Goal: Transaction & Acquisition: Book appointment/travel/reservation

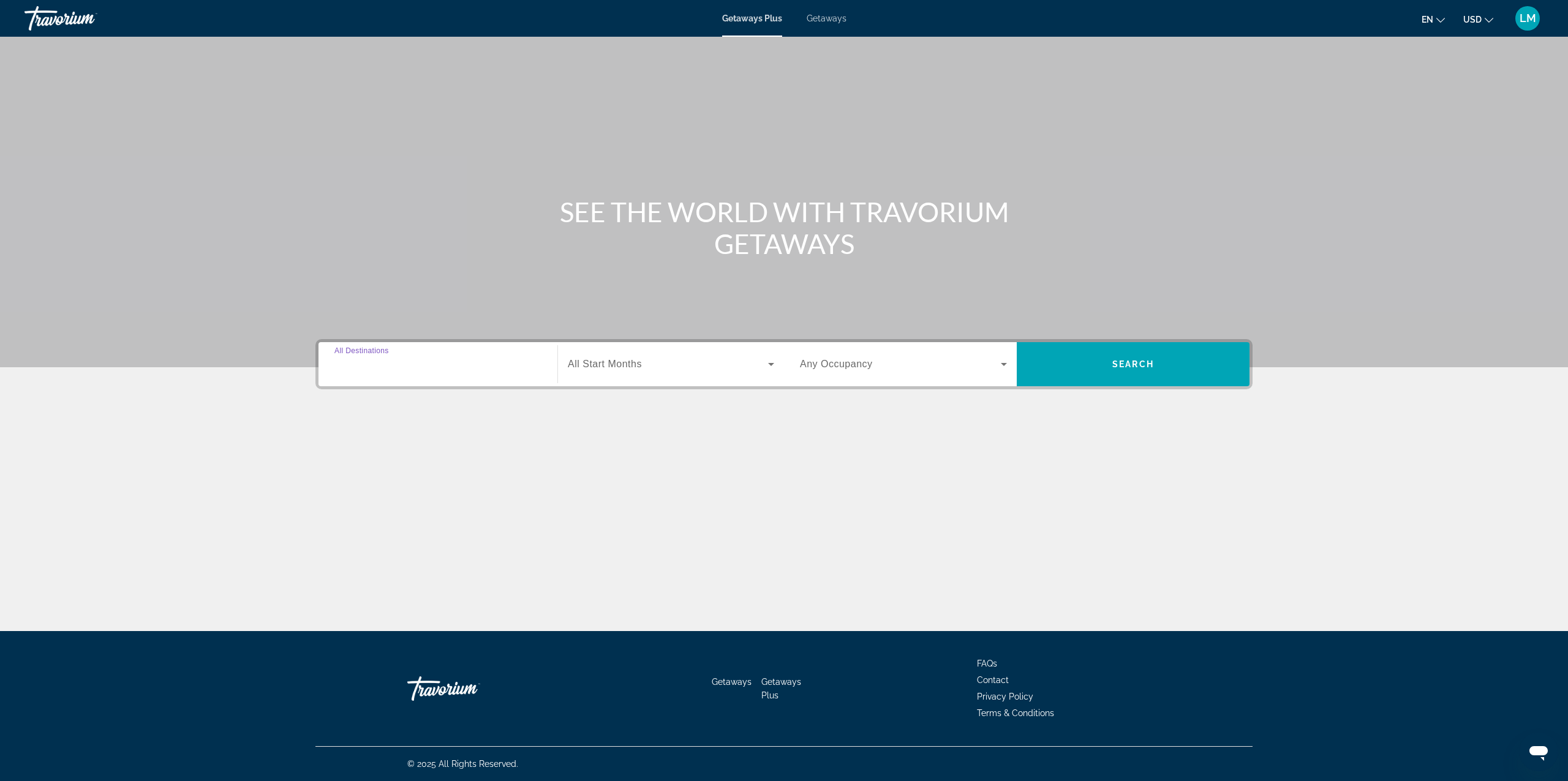
click at [442, 370] on input "Destination All Destinations" at bounding box center [438, 365] width 207 height 15
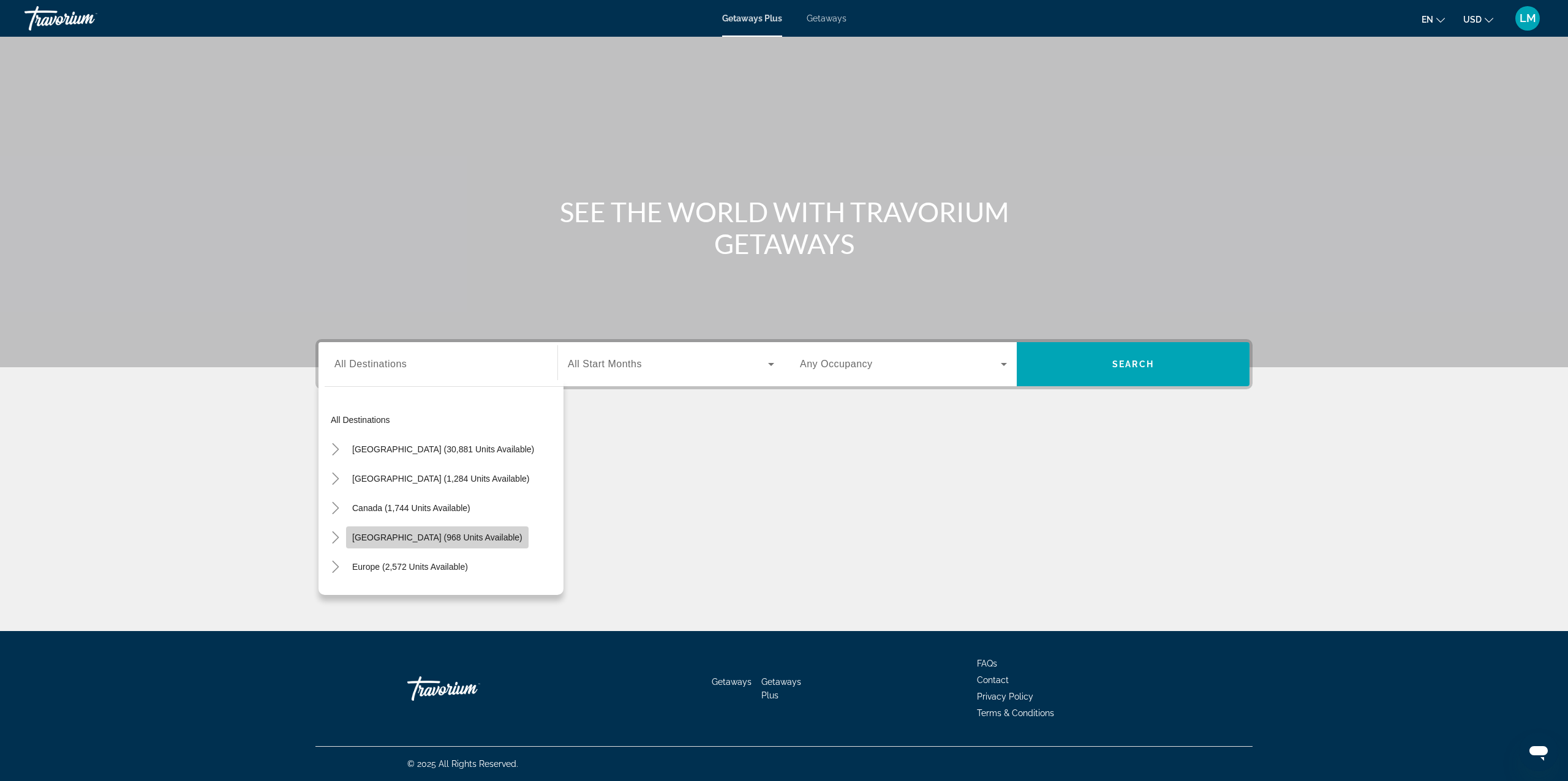
click at [403, 543] on span "Search widget" at bounding box center [437, 537] width 182 height 30
type input "**********"
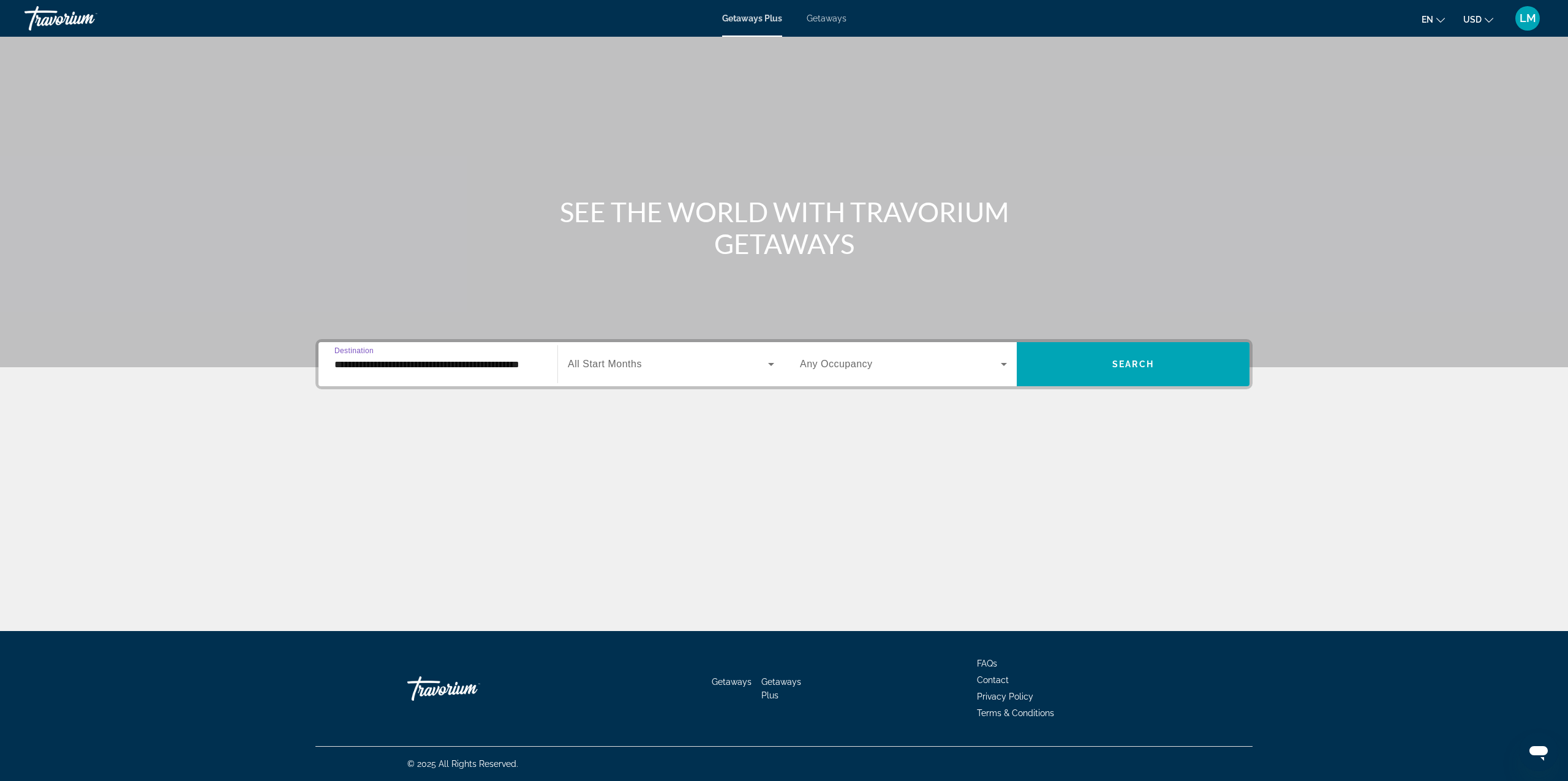
click at [831, 21] on span "Getaways" at bounding box center [826, 18] width 40 height 10
click at [540, 363] on input "Destination All Destinations" at bounding box center [438, 365] width 207 height 15
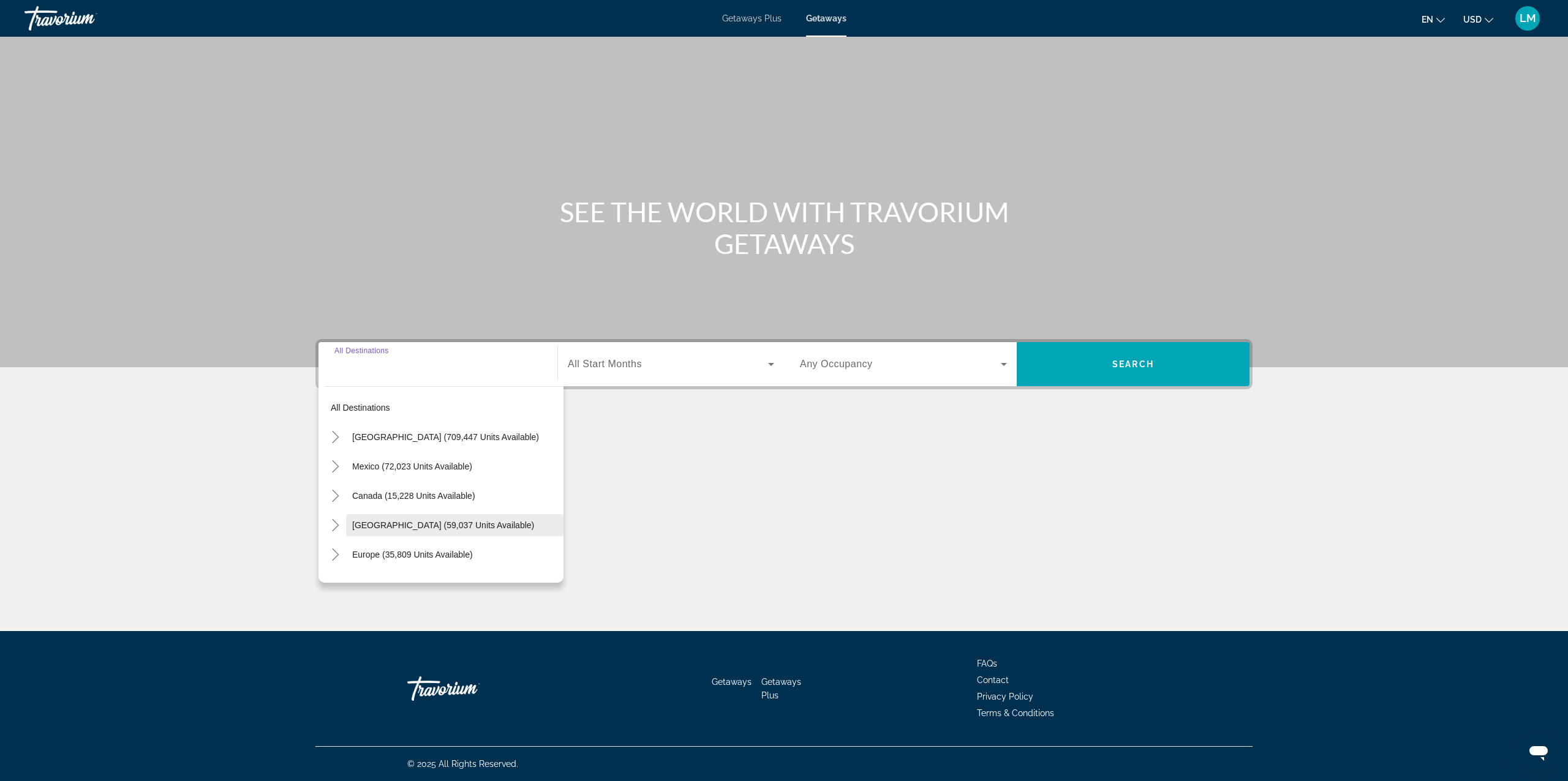
click at [425, 522] on span "[GEOGRAPHIC_DATA] (59,037 units available)" at bounding box center [443, 525] width 182 height 10
type input "**********"
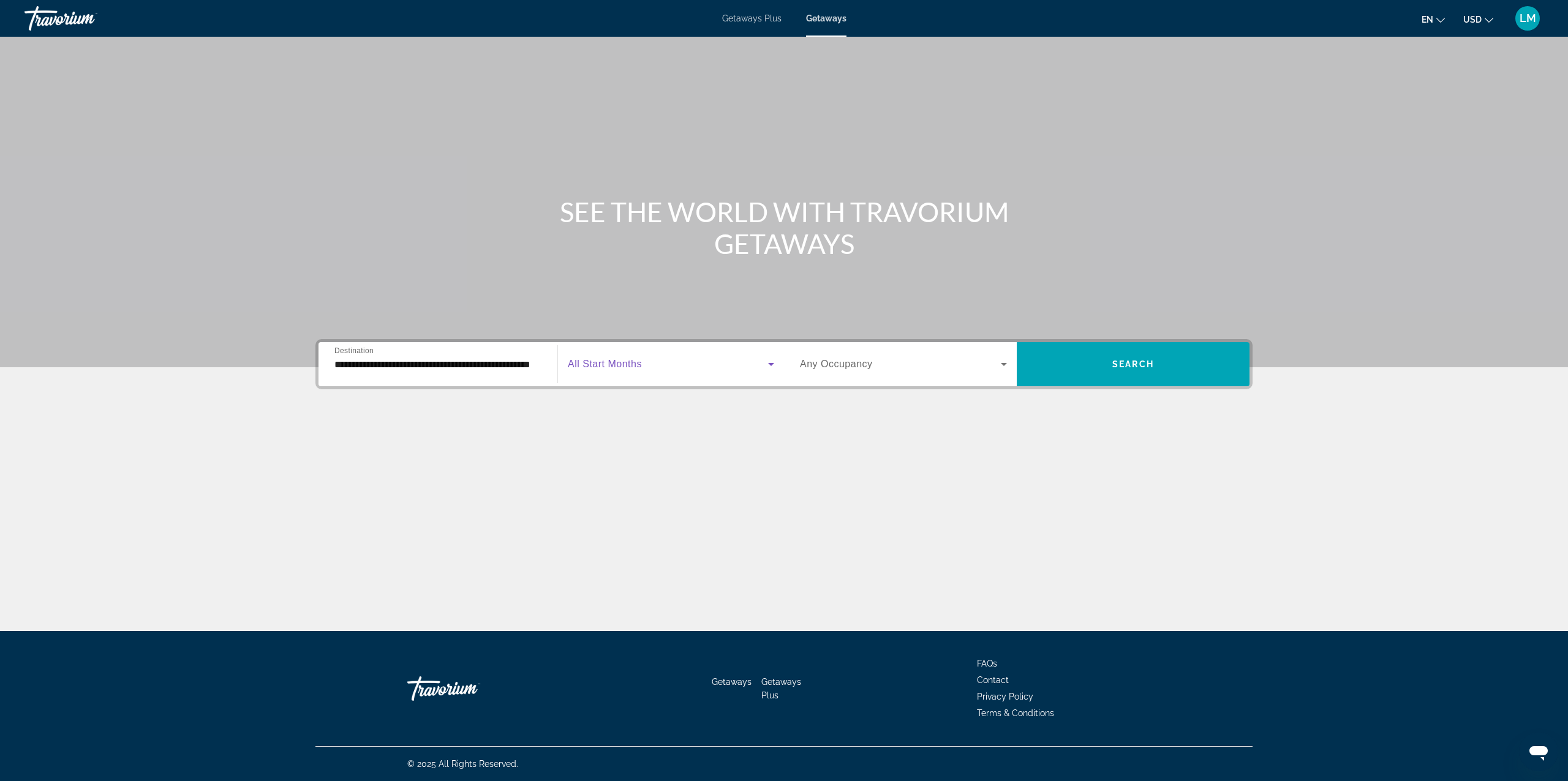
click at [775, 366] on icon "Search widget" at bounding box center [771, 364] width 15 height 15
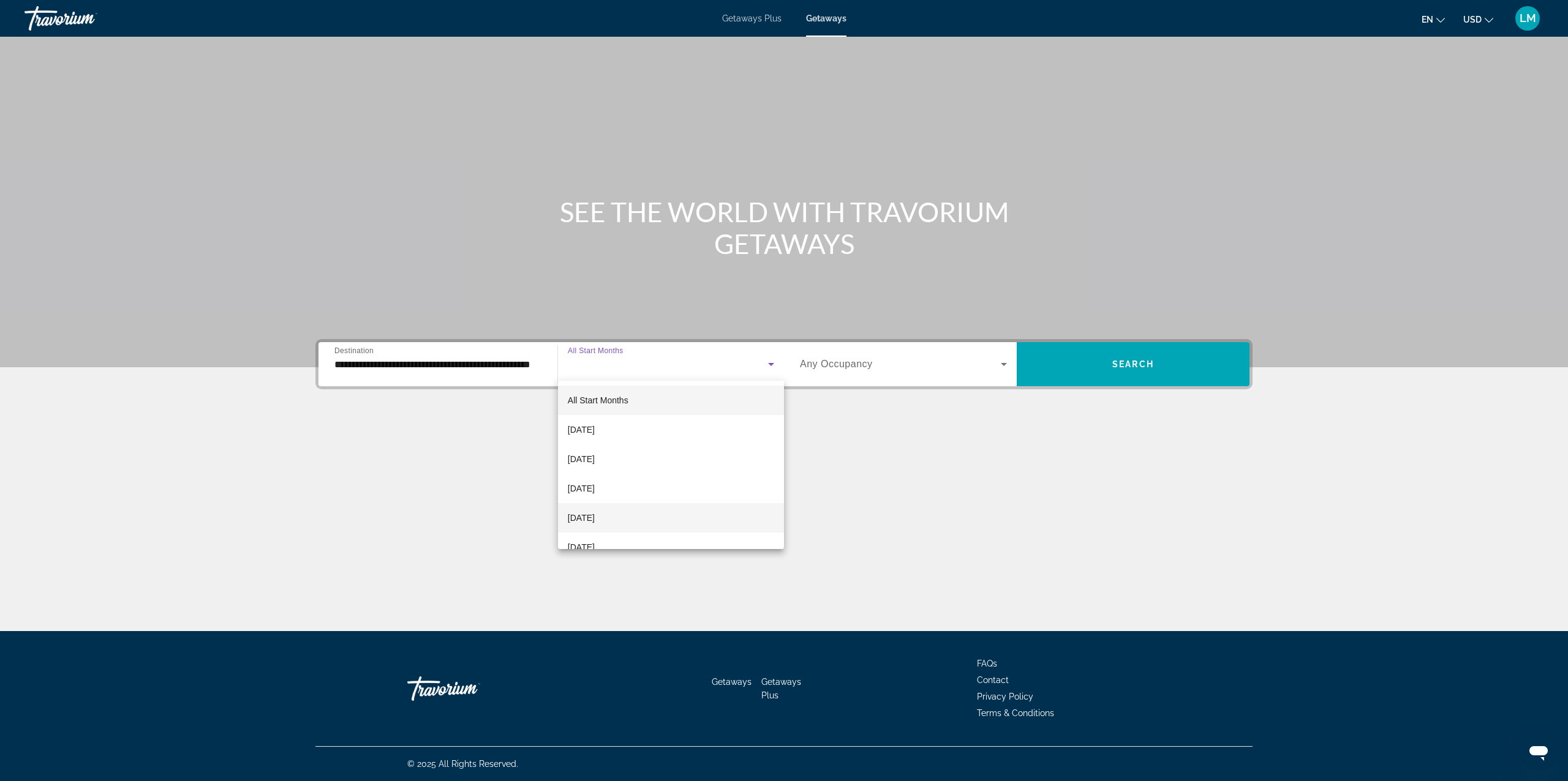
click at [633, 522] on mat-option "[DATE]" at bounding box center [671, 518] width 226 height 30
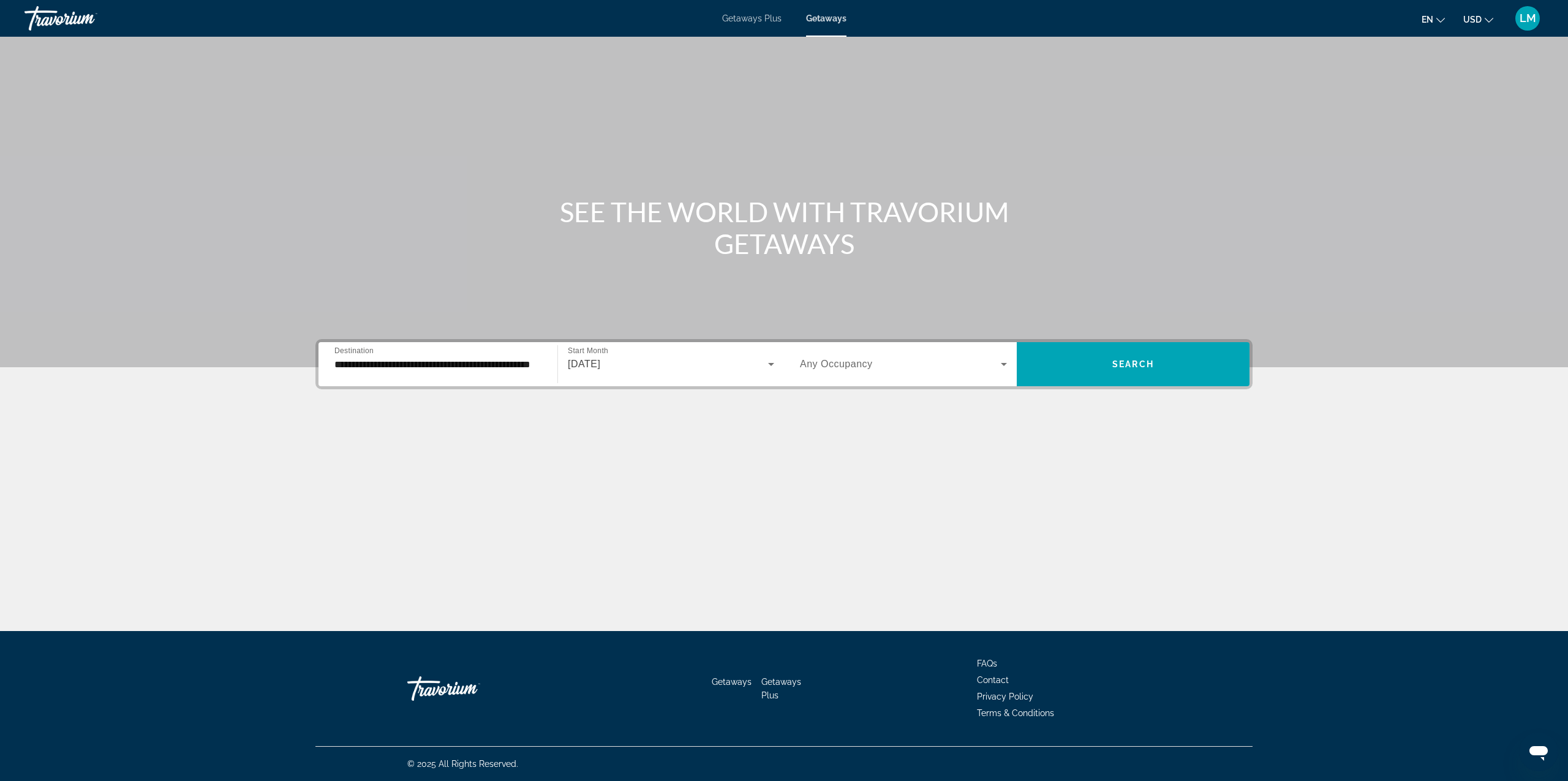
click at [999, 355] on div "Search widget" at bounding box center [903, 364] width 207 height 34
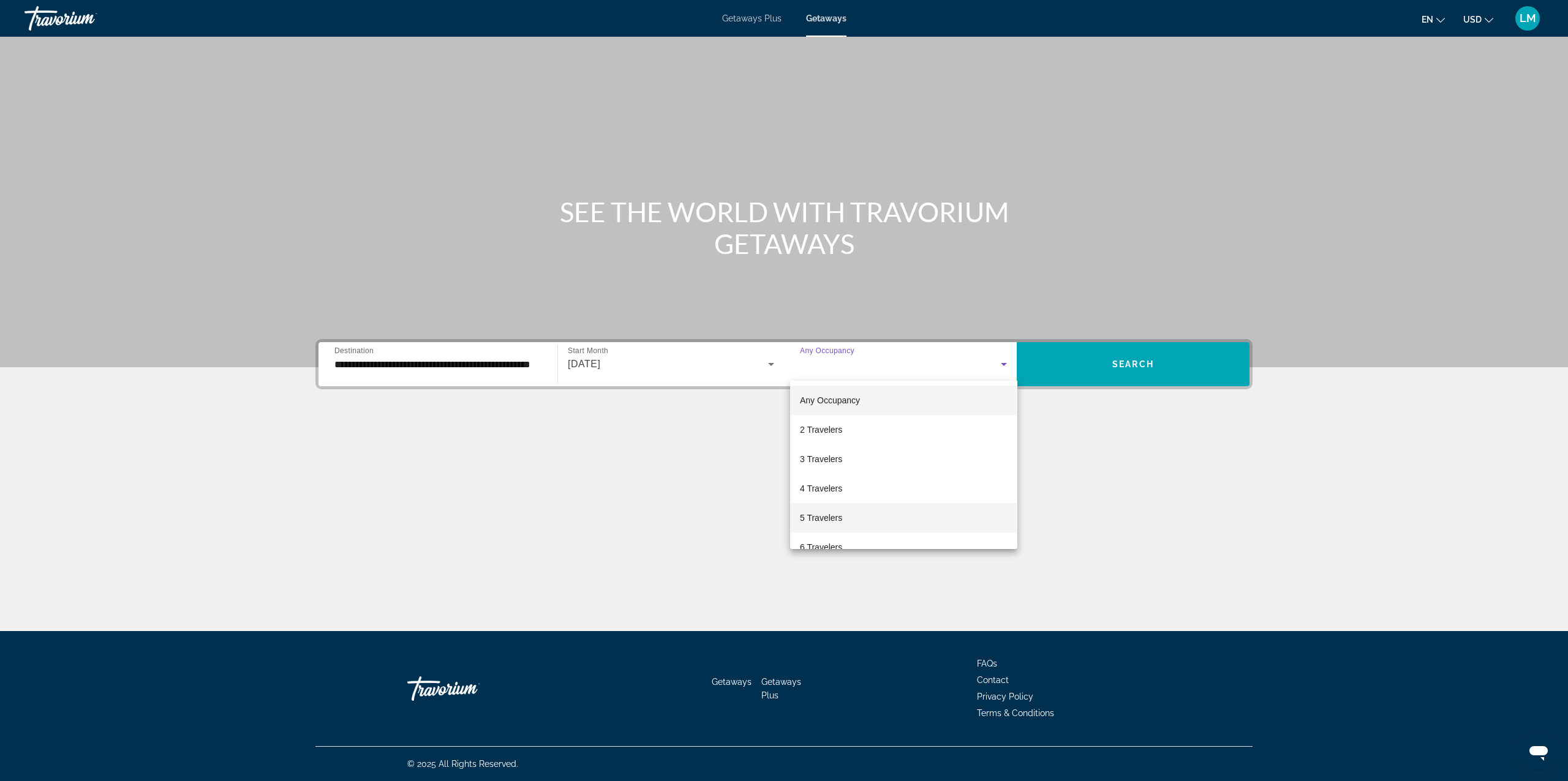
click at [830, 520] on span "5 Travelers" at bounding box center [821, 518] width 42 height 15
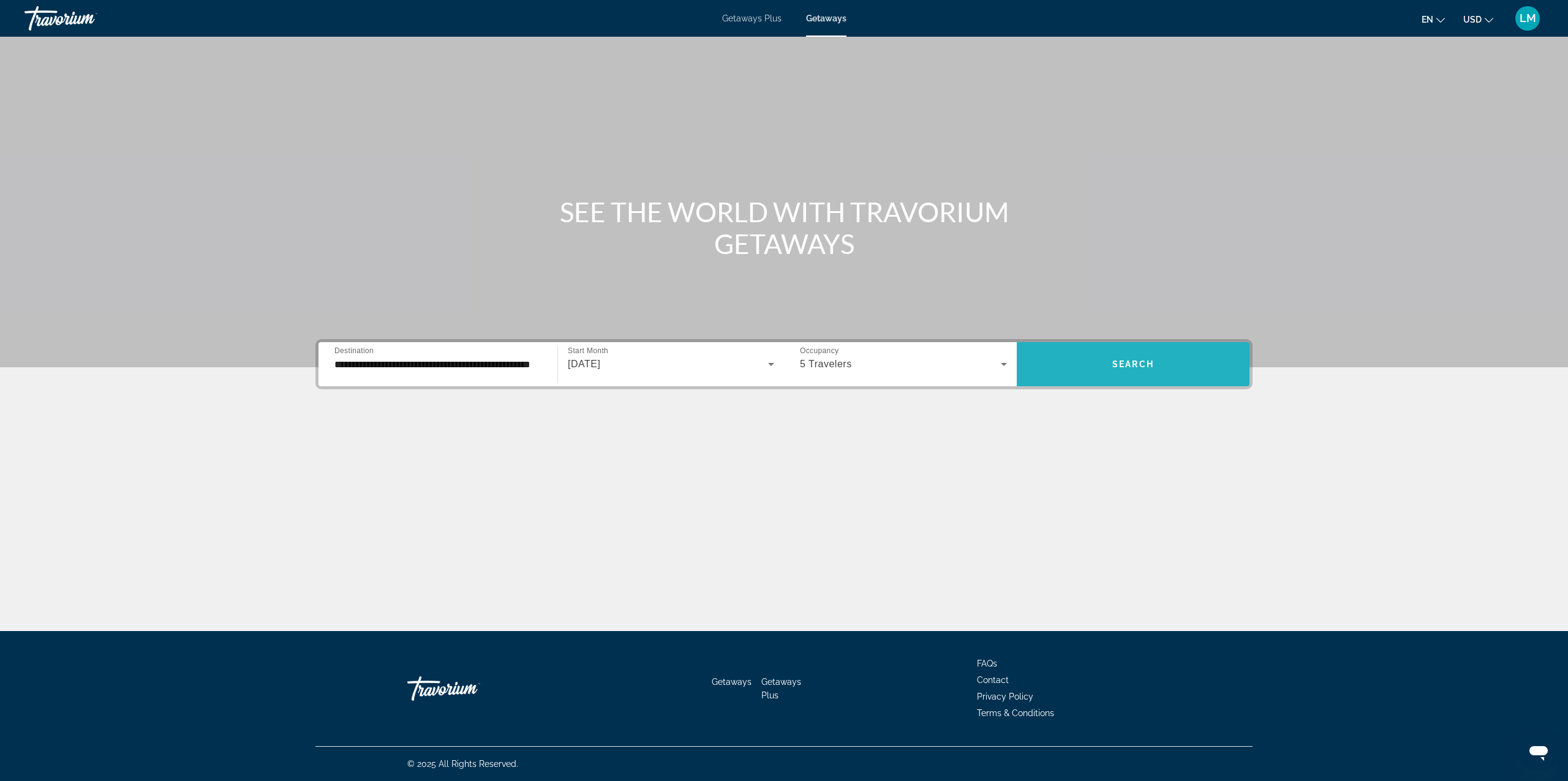
click at [1118, 360] on span "Search" at bounding box center [1133, 364] width 41 height 10
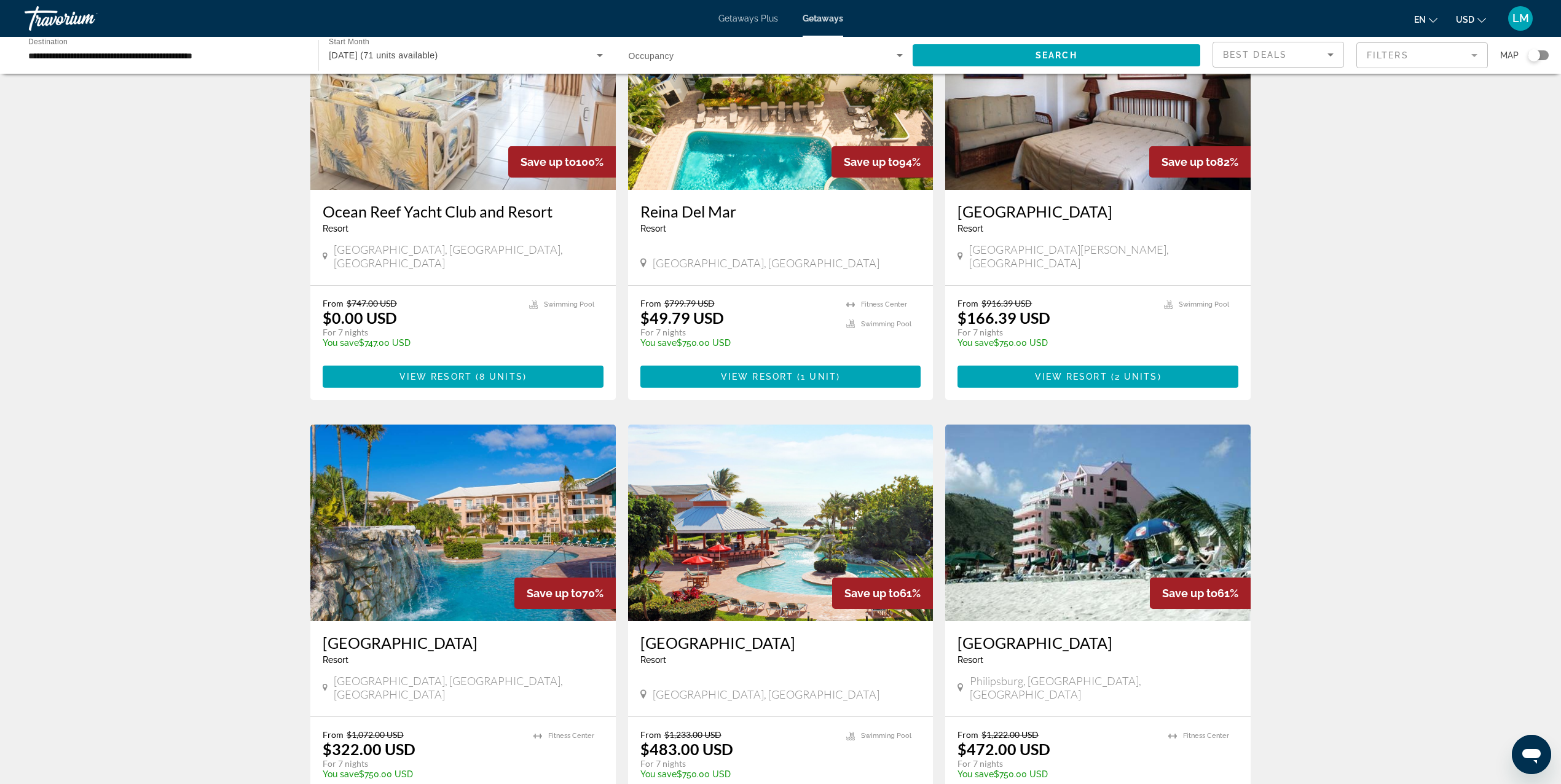
scroll to position [164, 0]
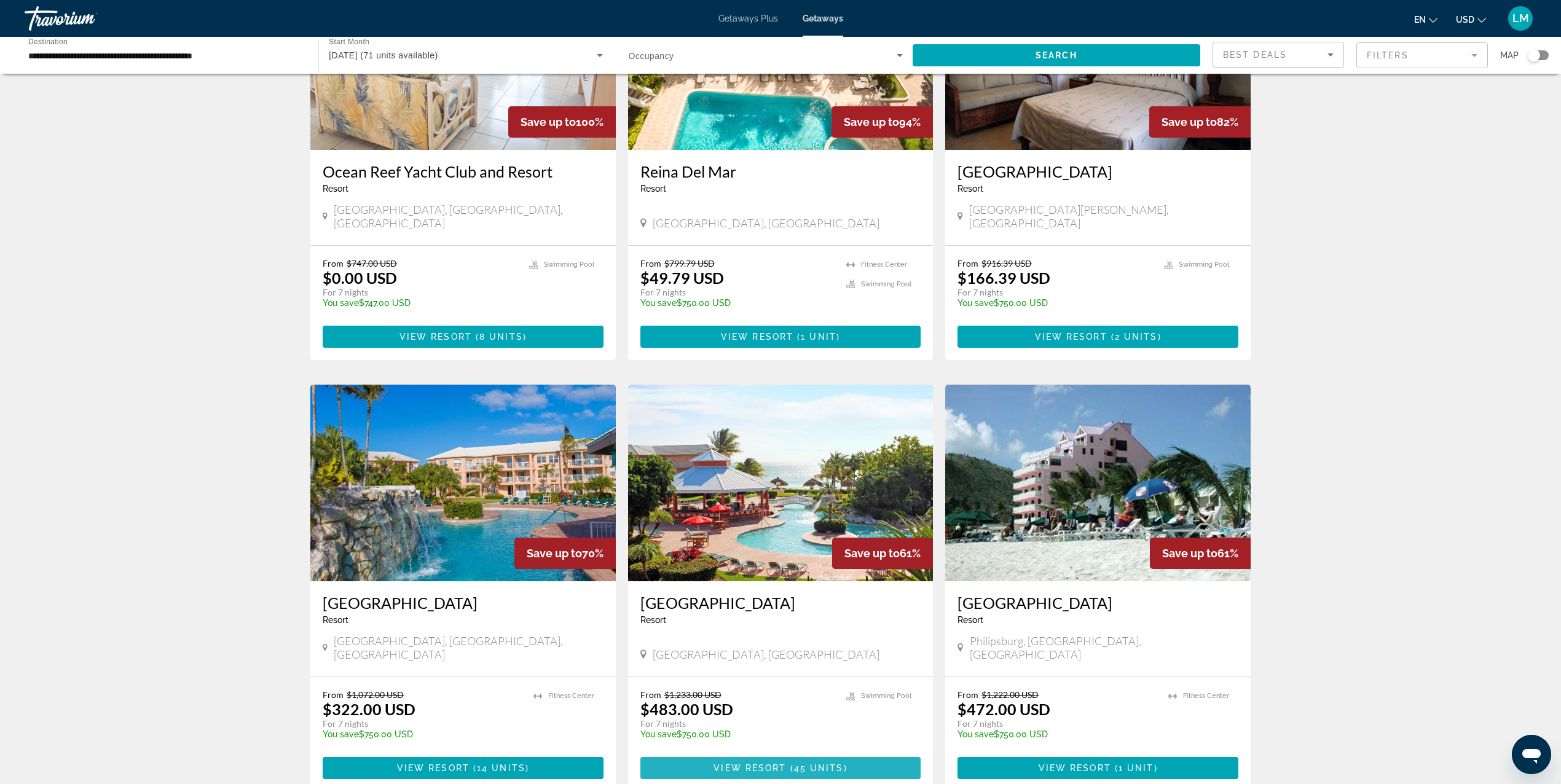
click at [767, 754] on span "Main content" at bounding box center [780, 768] width 281 height 30
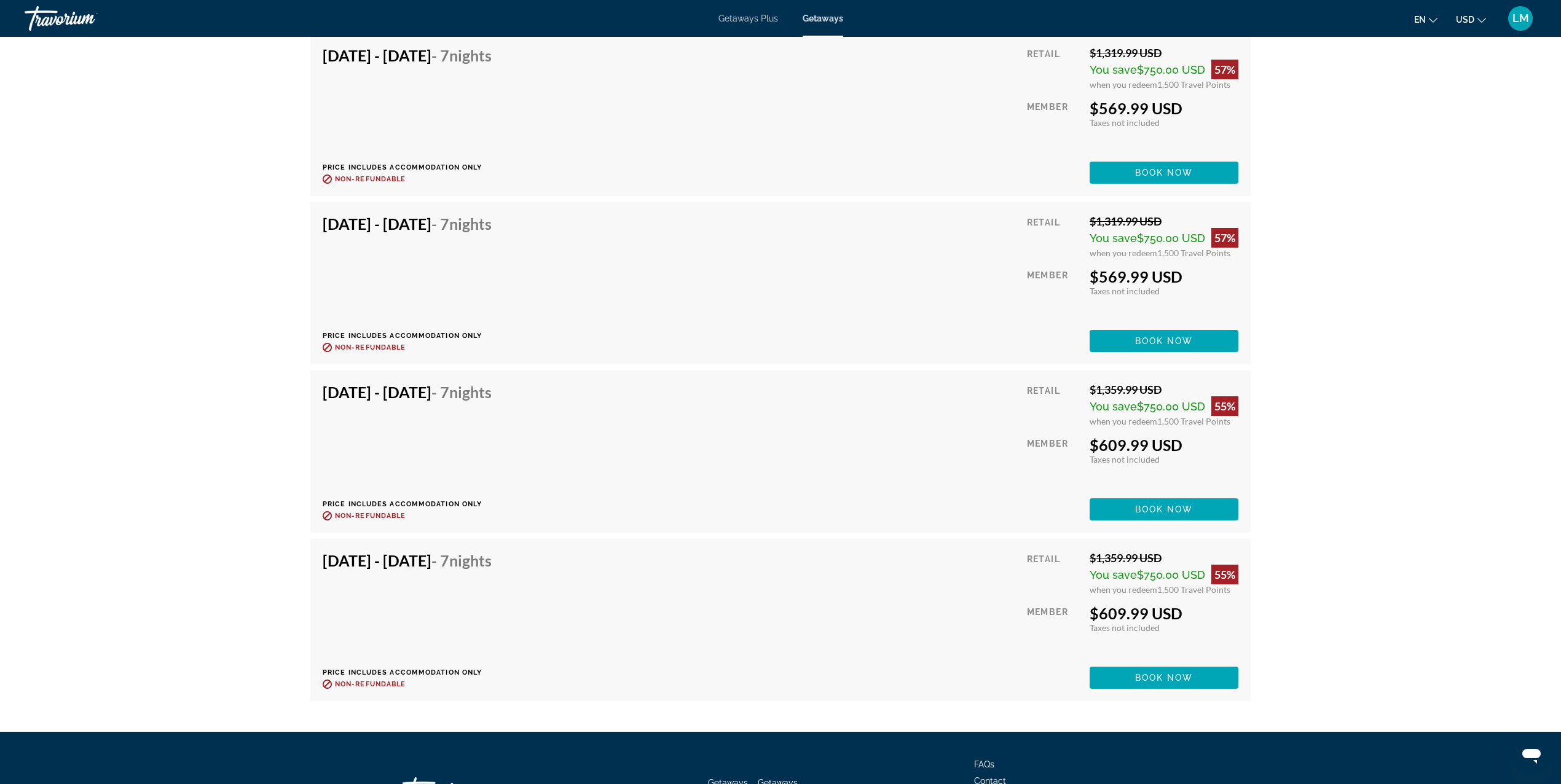
scroll to position [3586, 0]
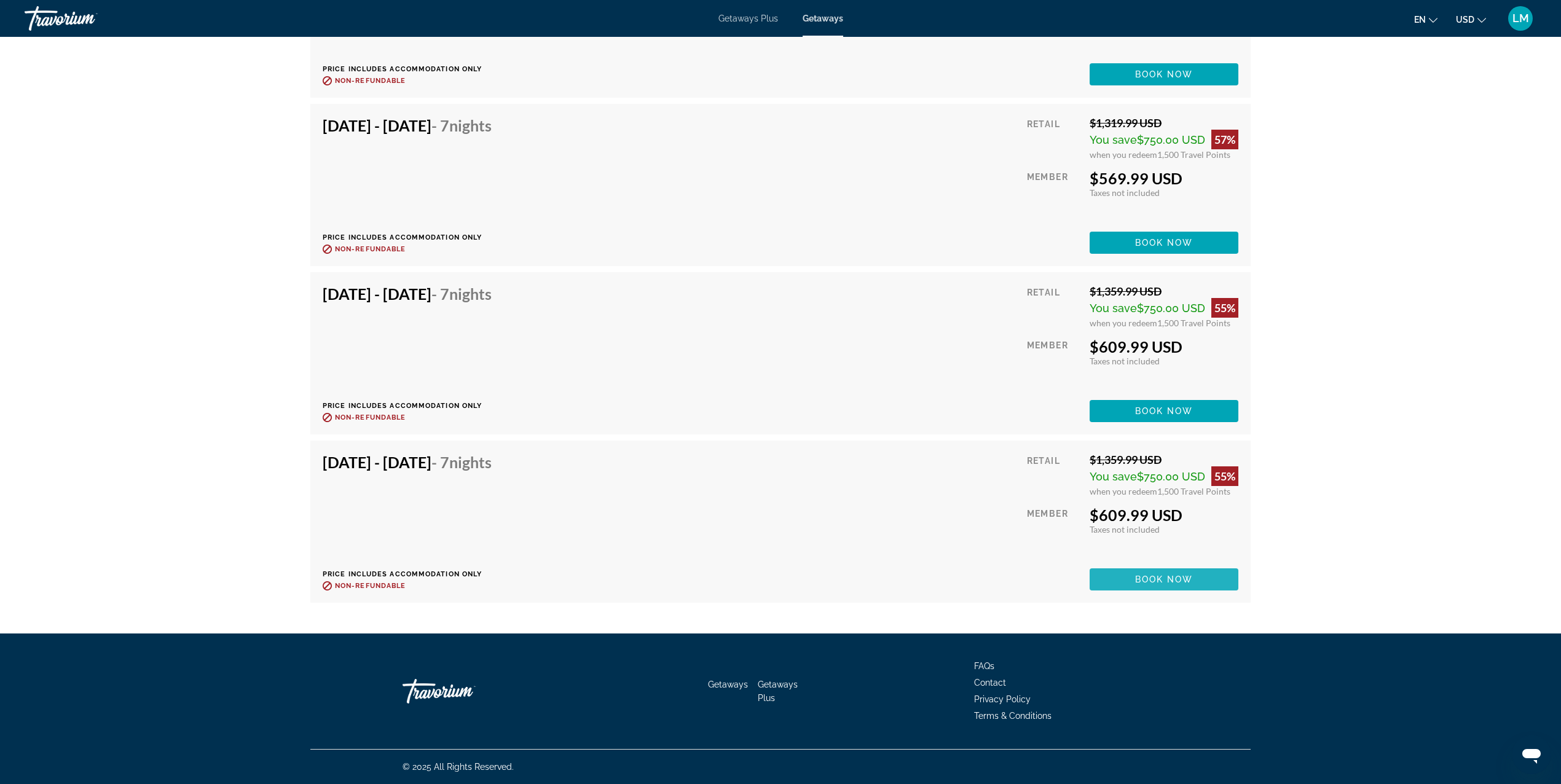
click at [1122, 584] on span "Main content" at bounding box center [1164, 579] width 149 height 30
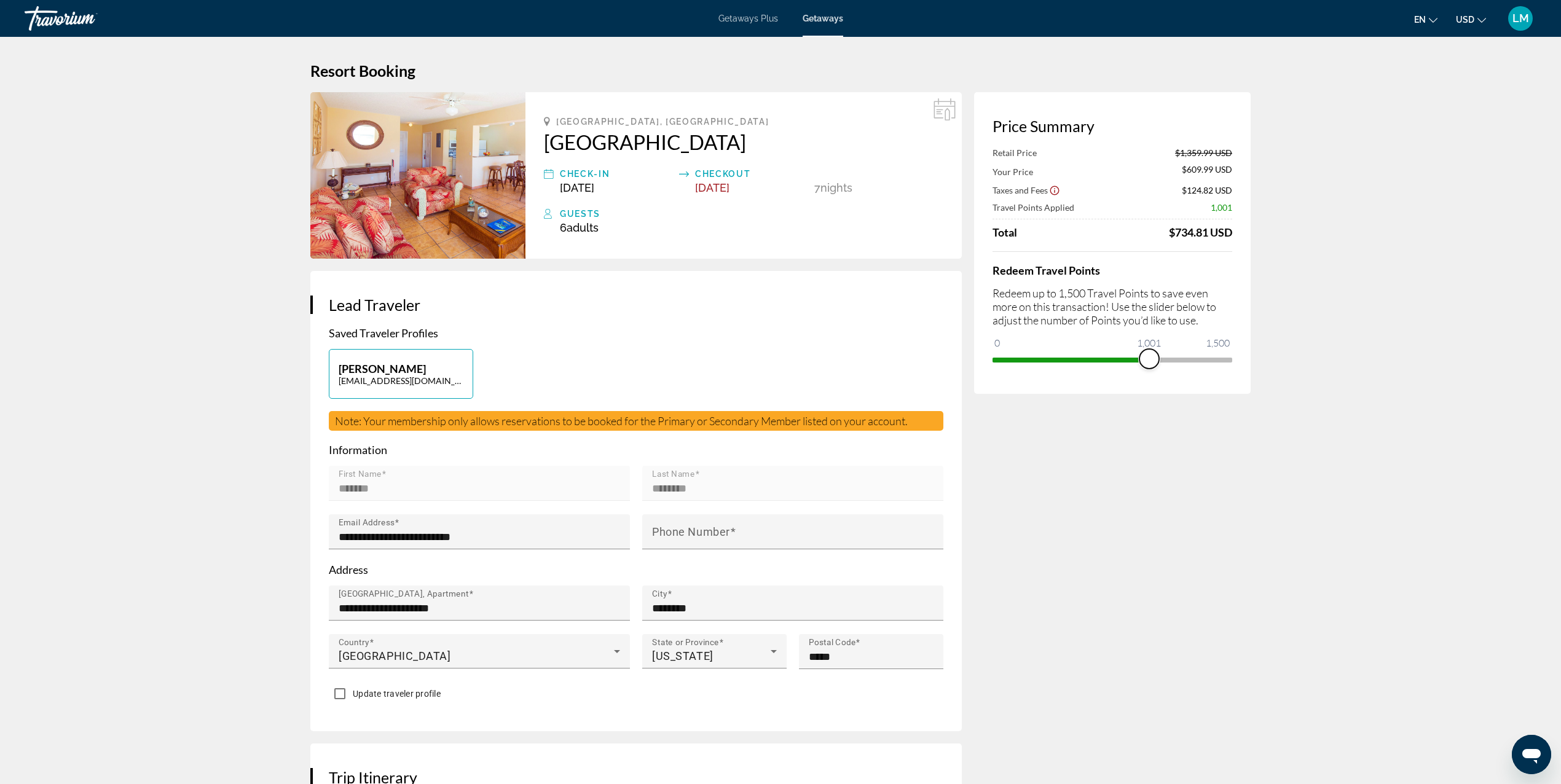
drag, startPoint x: 1227, startPoint y: 357, endPoint x: 1150, endPoint y: 362, distance: 77.2
click at [1150, 362] on span "ngx-slider" at bounding box center [1149, 359] width 20 height 20
drag, startPoint x: 1153, startPoint y: 358, endPoint x: 1236, endPoint y: 359, distance: 83.0
click at [1236, 359] on div "Price Summary Retail Price $1,359.99 USD Your Price $859.49 USD Taxes and Fees …" at bounding box center [1112, 242] width 276 height 302
drag, startPoint x: 1222, startPoint y: 357, endPoint x: 1144, endPoint y: 371, distance: 79.2
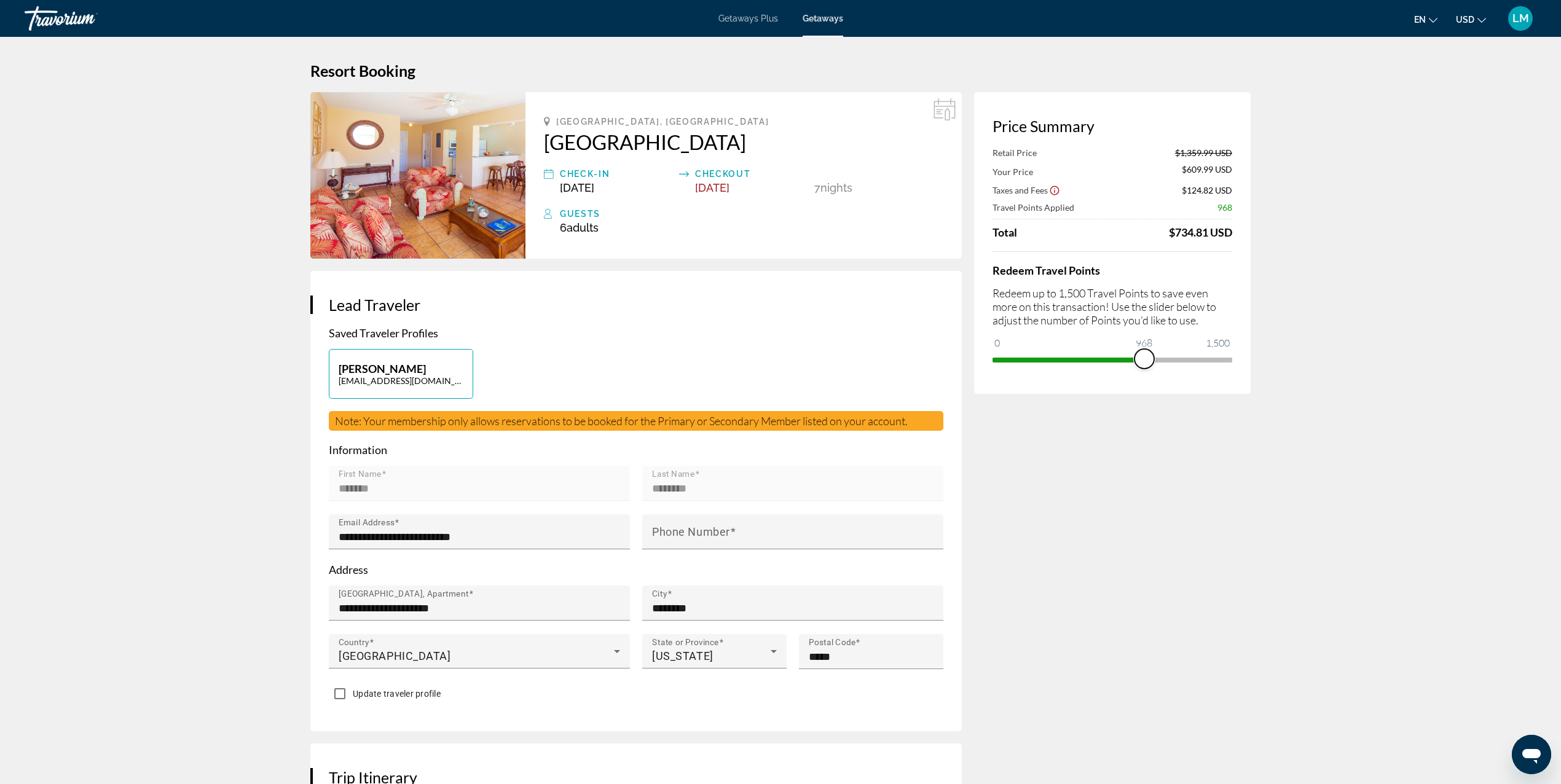
click at [1144, 371] on div "Price Summary Retail Price $1,359.99 USD Your Price $609.99 USD Taxes and Fees …" at bounding box center [1112, 242] width 276 height 302
drag, startPoint x: 1148, startPoint y: 362, endPoint x: 1156, endPoint y: 362, distance: 8.0
click at [1156, 362] on span "ngx-slider" at bounding box center [1156, 359] width 20 height 20
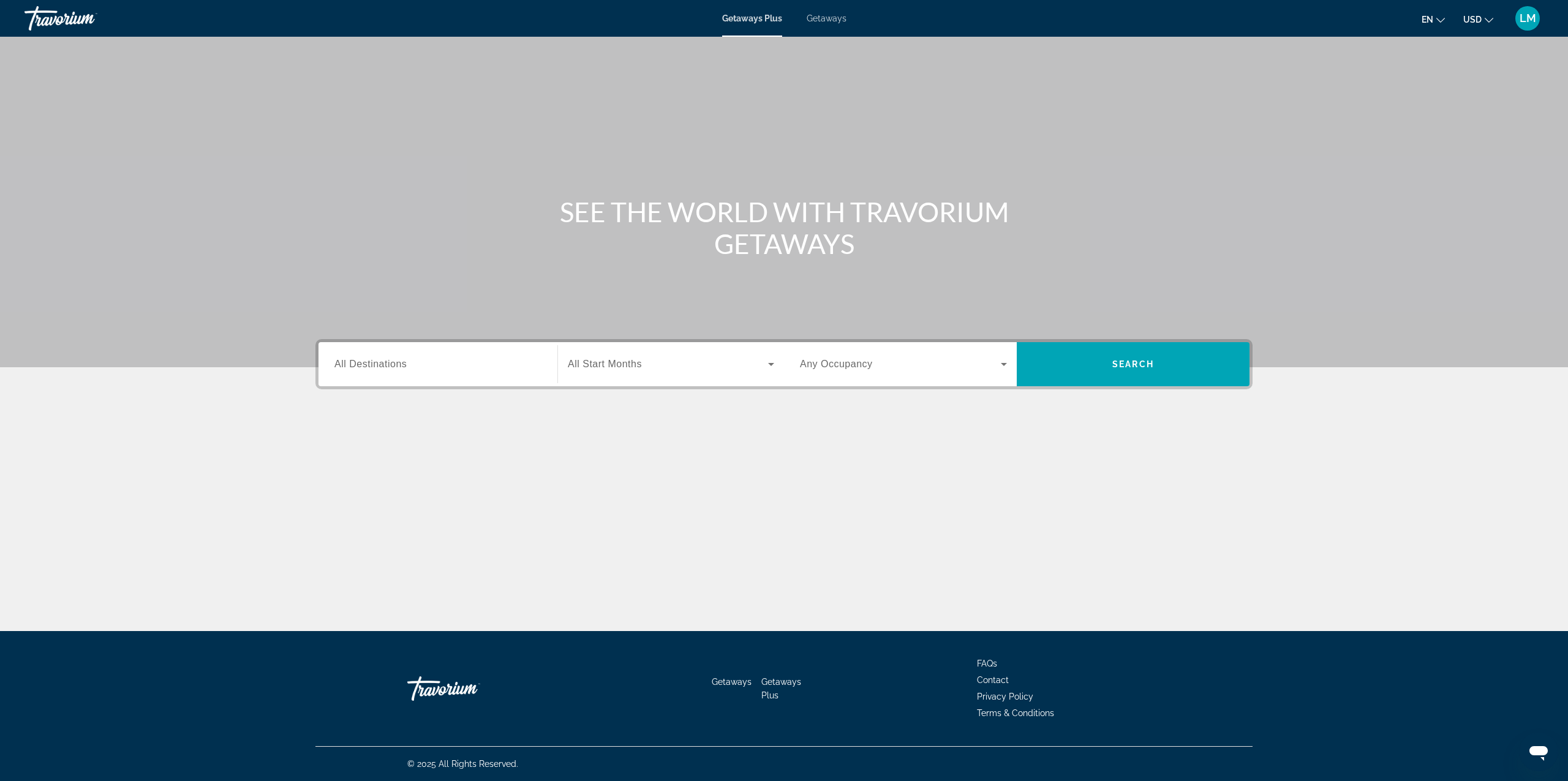
click at [828, 16] on span "Getaways" at bounding box center [826, 18] width 40 height 10
click at [498, 368] on input "Destination All Destinations" at bounding box center [438, 365] width 207 height 15
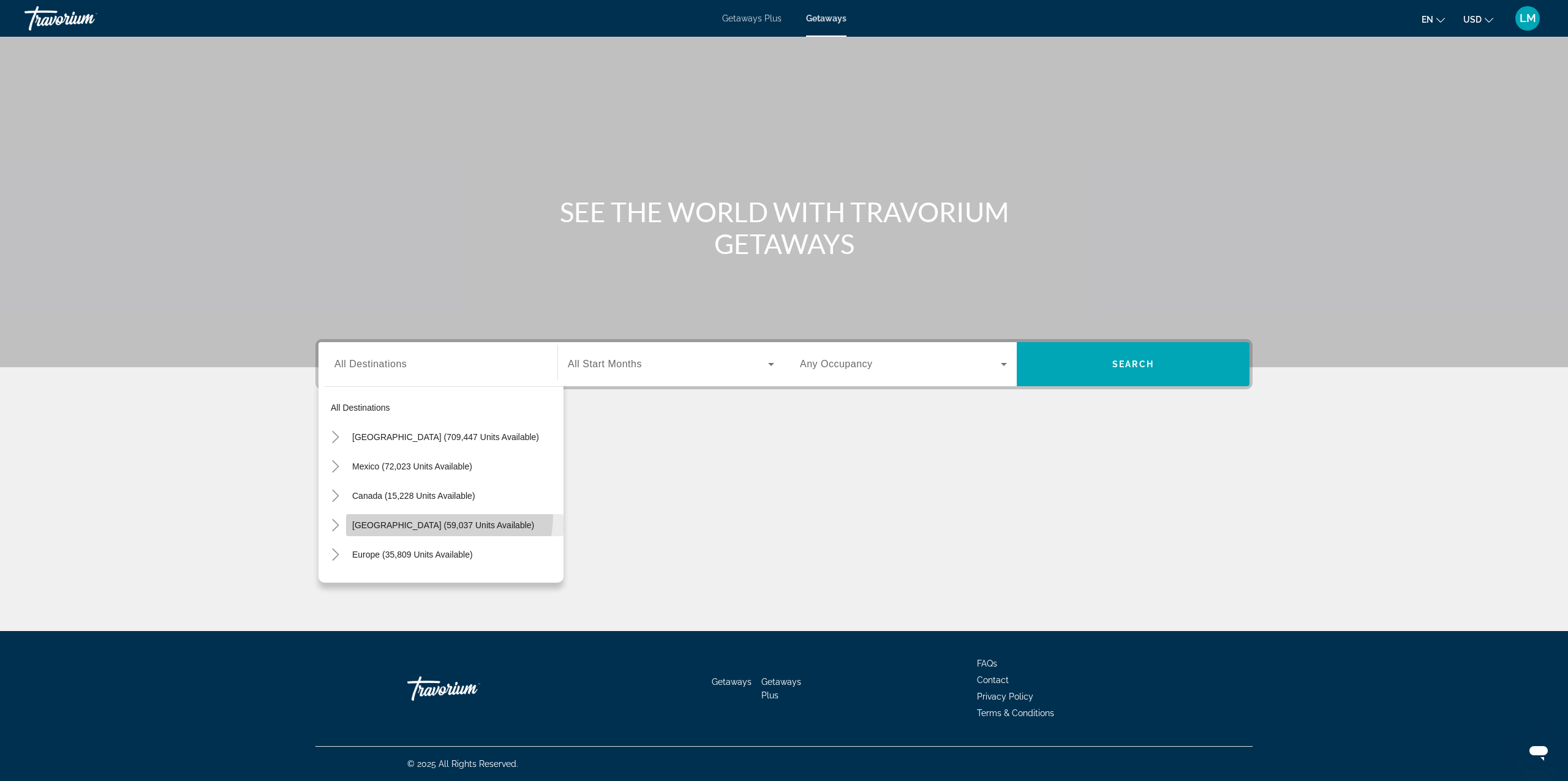
click at [428, 515] on span "Search widget" at bounding box center [455, 526] width 217 height 30
type input "**********"
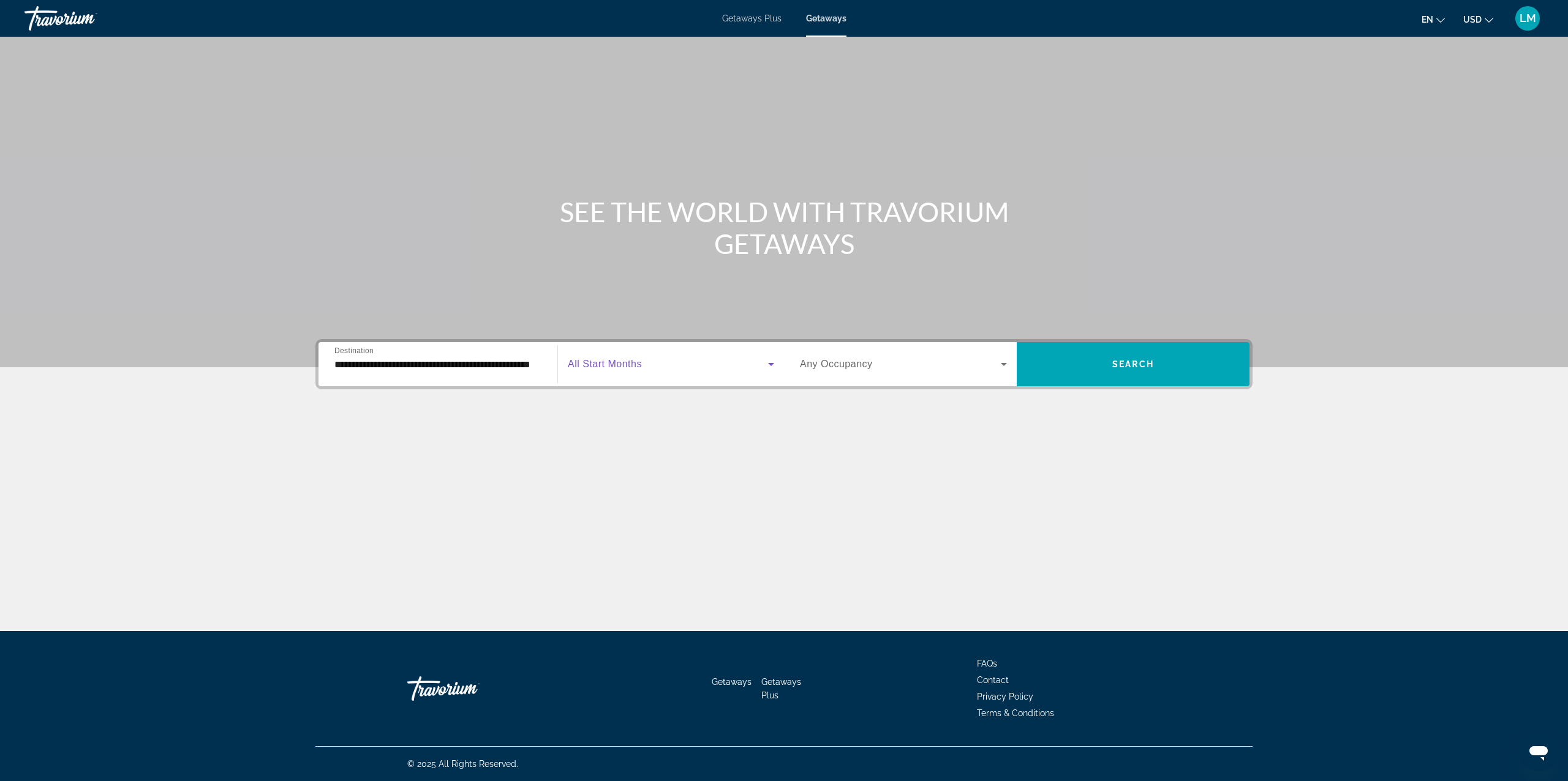
click at [764, 365] on icon "Search widget" at bounding box center [771, 364] width 15 height 15
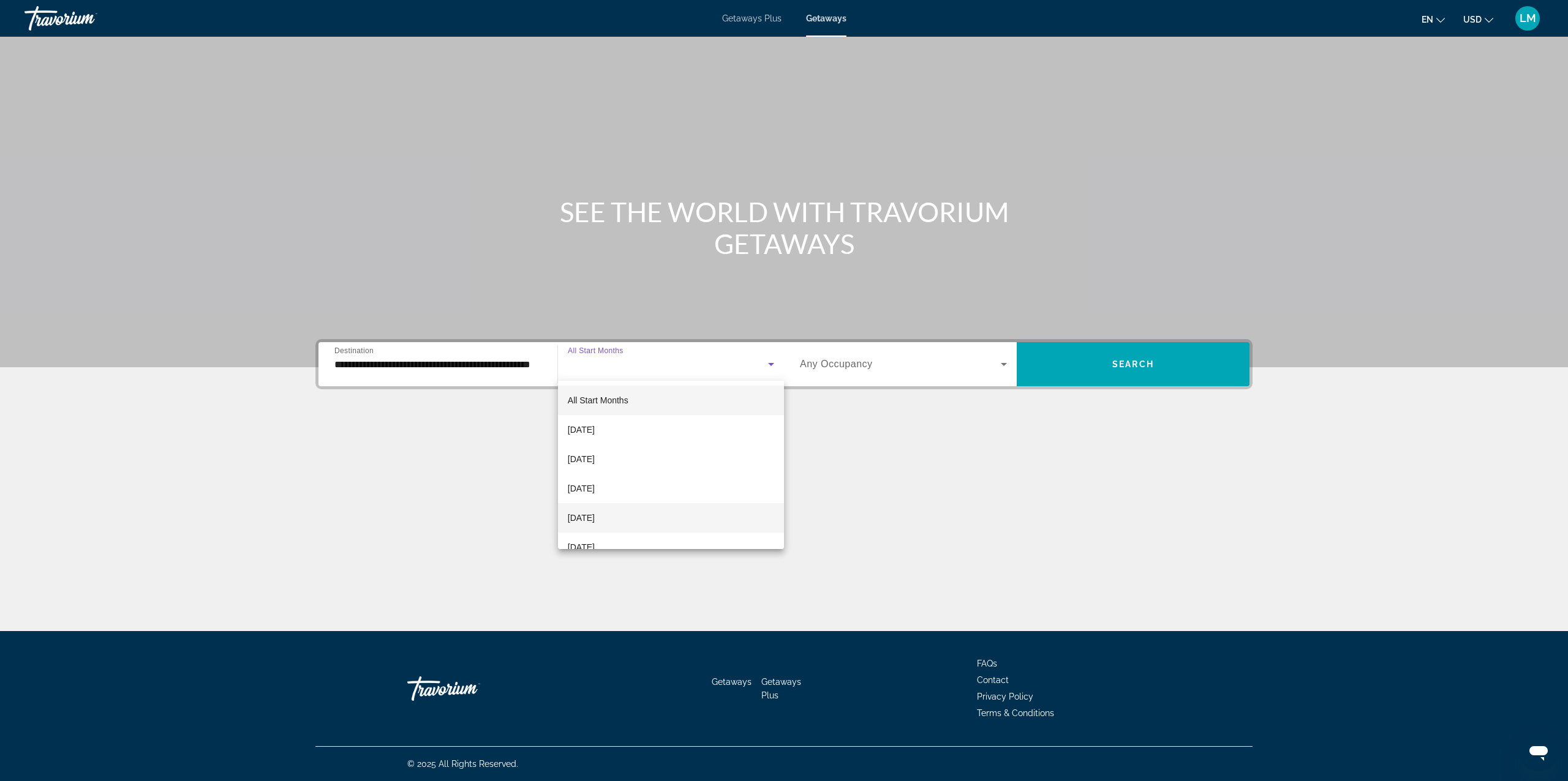
click at [595, 519] on span "[DATE]" at bounding box center [581, 518] width 27 height 15
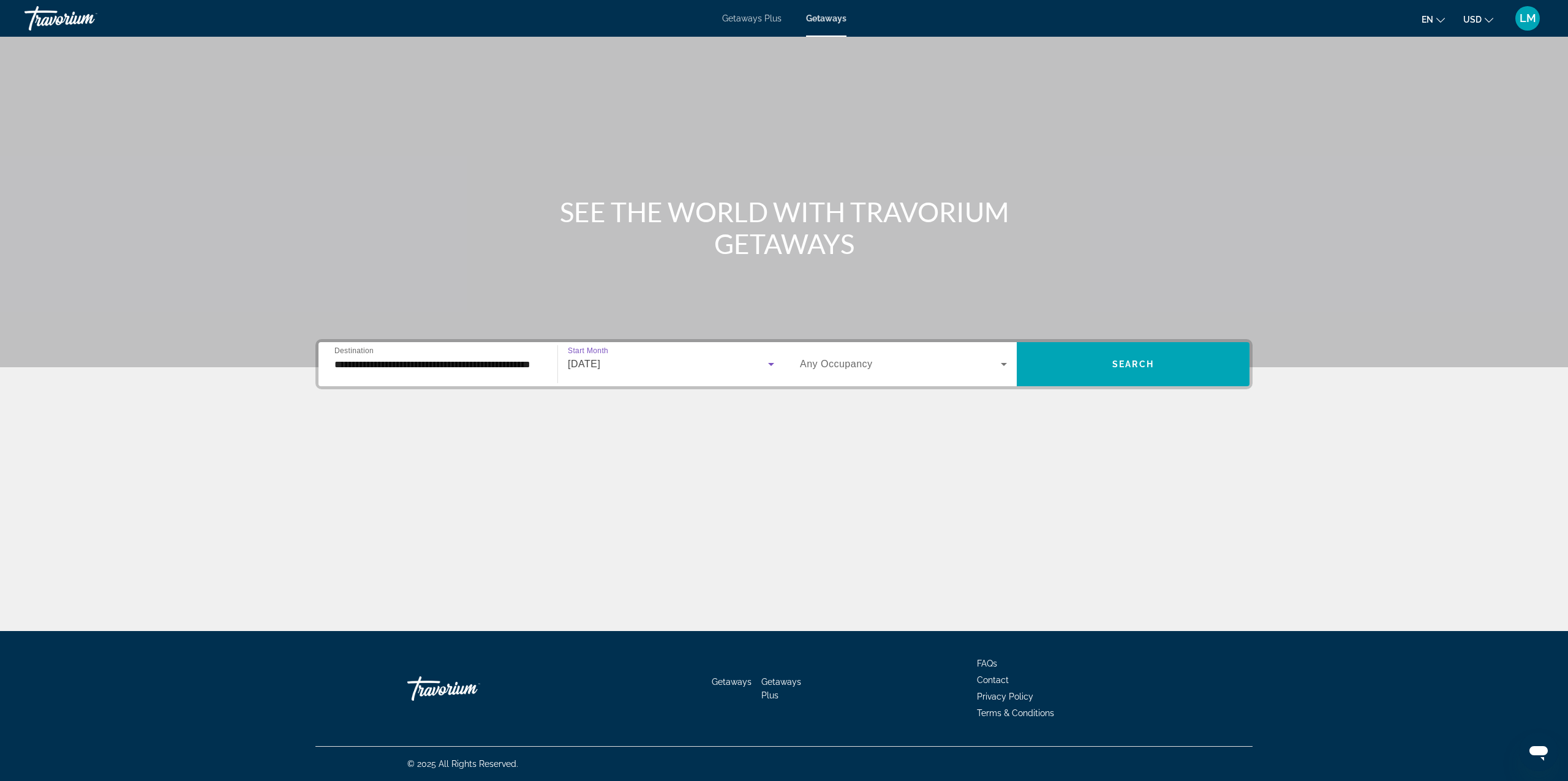
click at [1007, 360] on icon "Search widget" at bounding box center [1004, 364] width 15 height 15
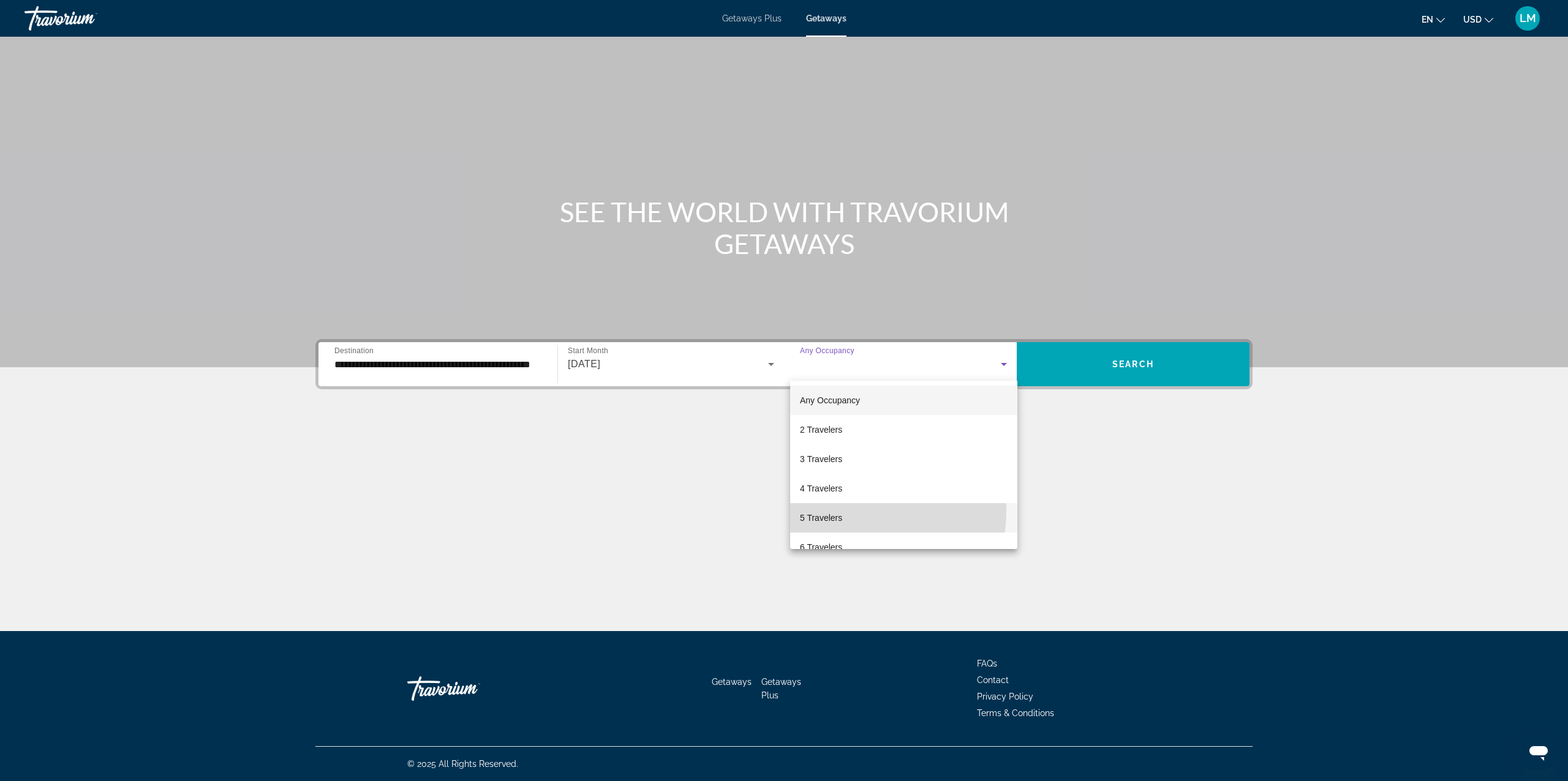
click at [830, 512] on span "5 Travelers" at bounding box center [821, 518] width 42 height 15
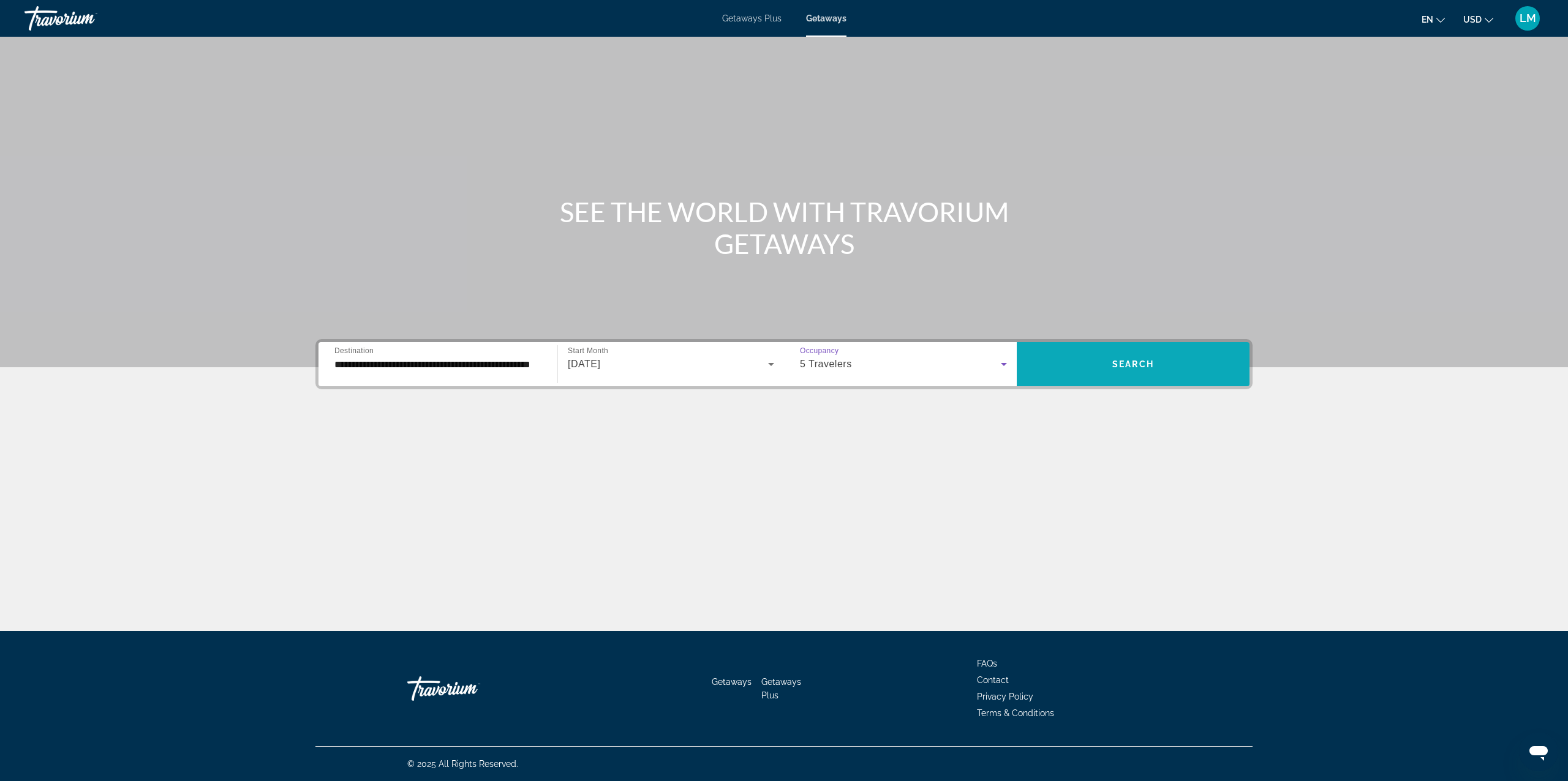
click at [1121, 371] on span "Search widget" at bounding box center [1133, 364] width 233 height 30
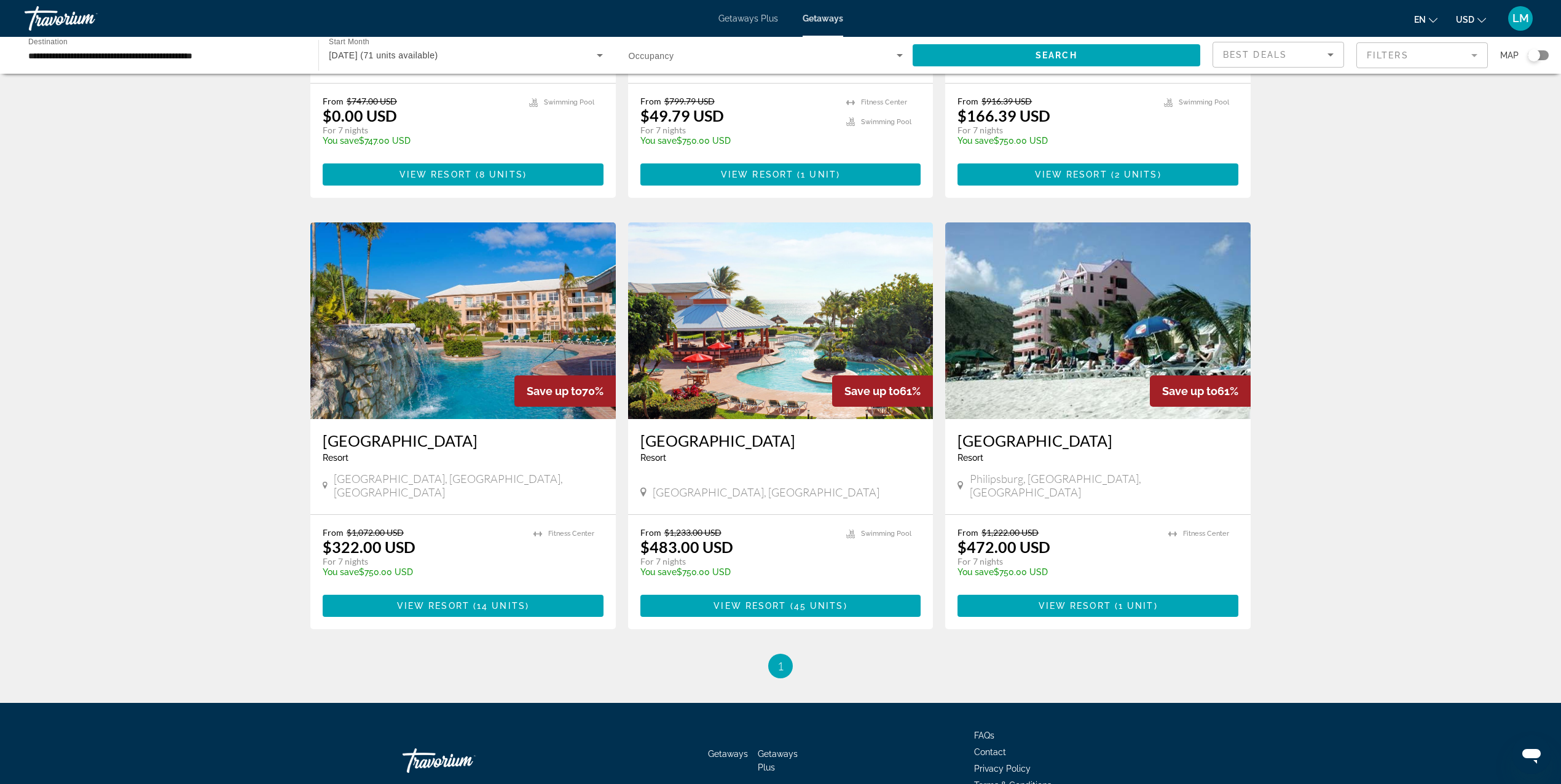
scroll to position [328, 0]
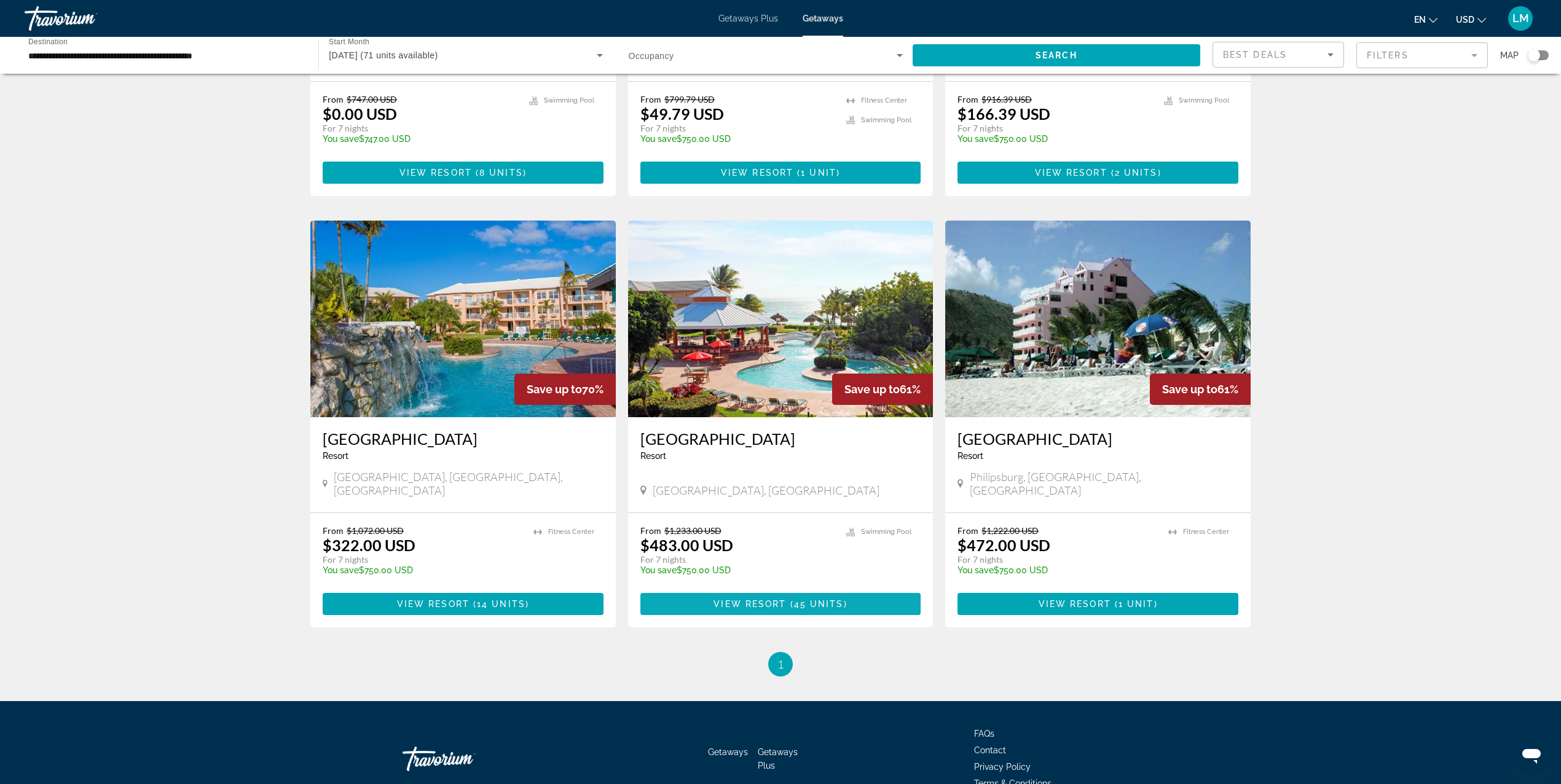
click at [755, 599] on span "View Resort" at bounding box center [750, 604] width 73 height 10
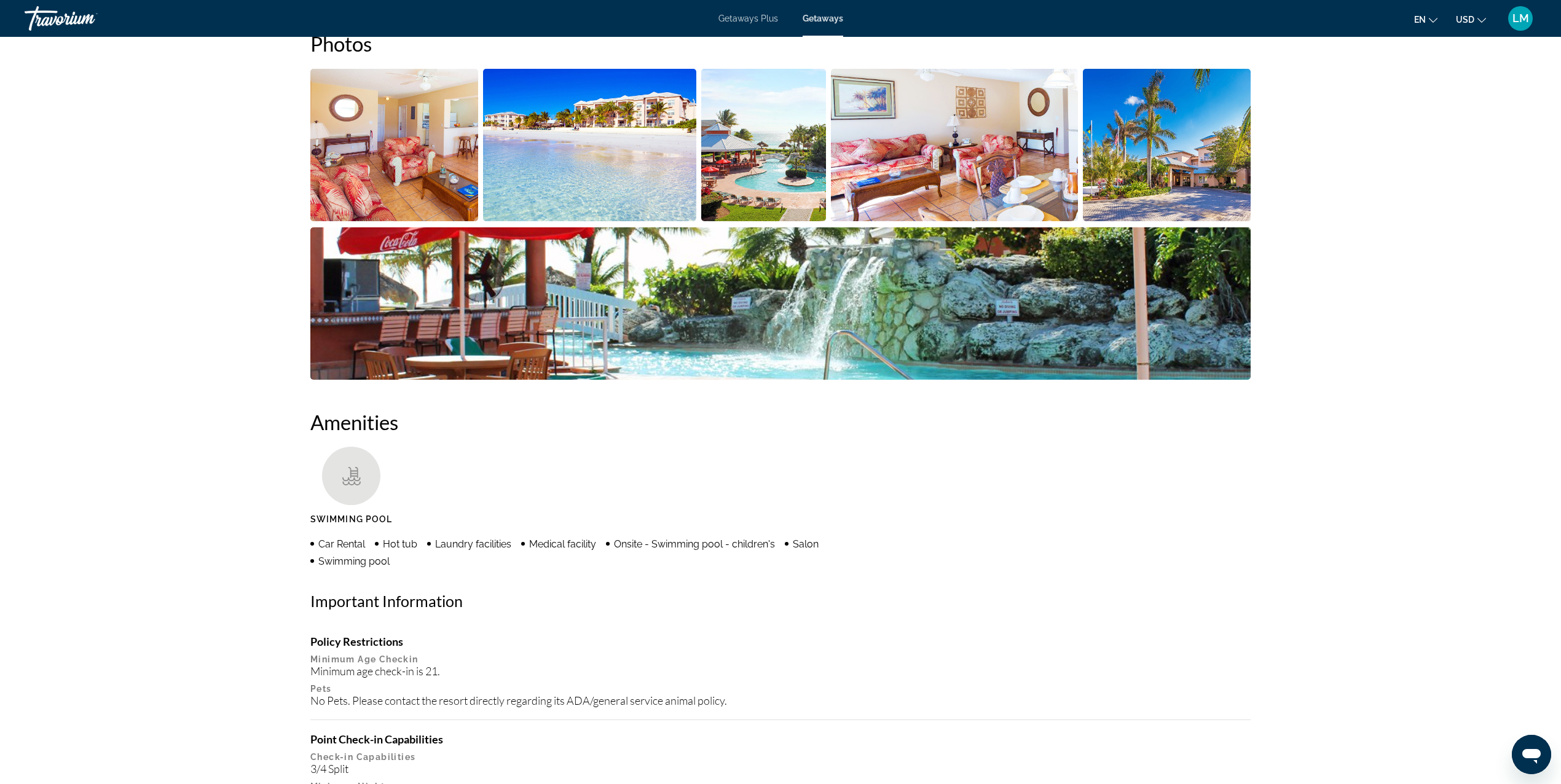
scroll to position [655, 0]
